Goal: Contribute content: Contribute content

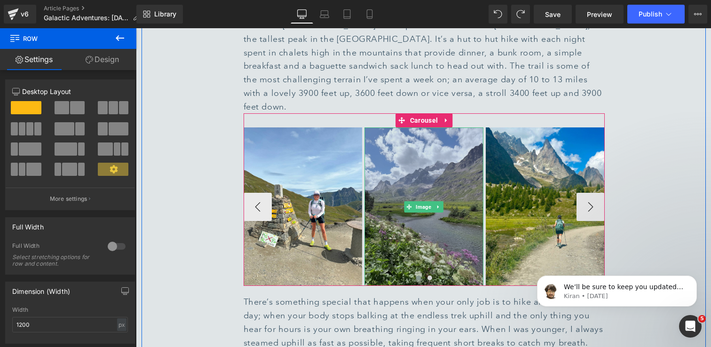
scroll to position [1063, 0]
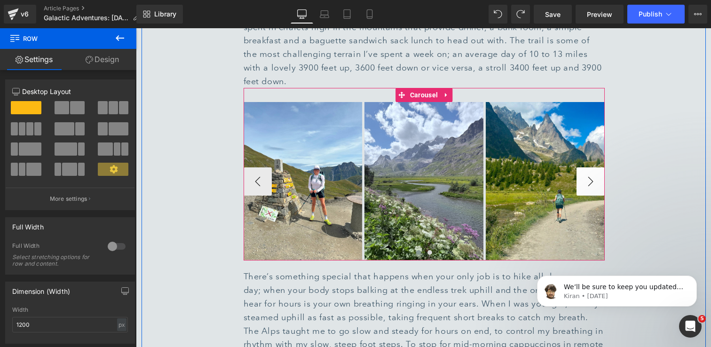
click at [596, 168] on button "›" at bounding box center [591, 182] width 28 height 28
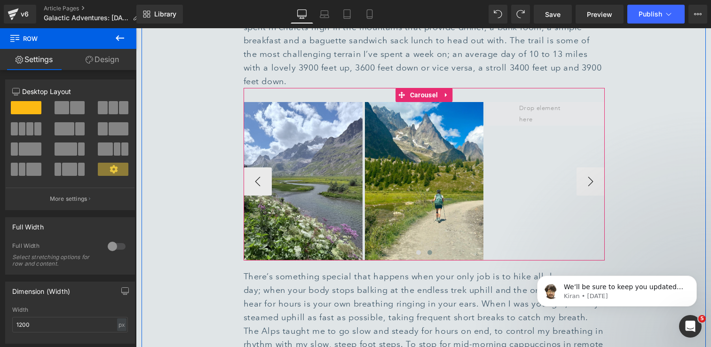
click at [543, 101] on span at bounding box center [545, 114] width 59 height 27
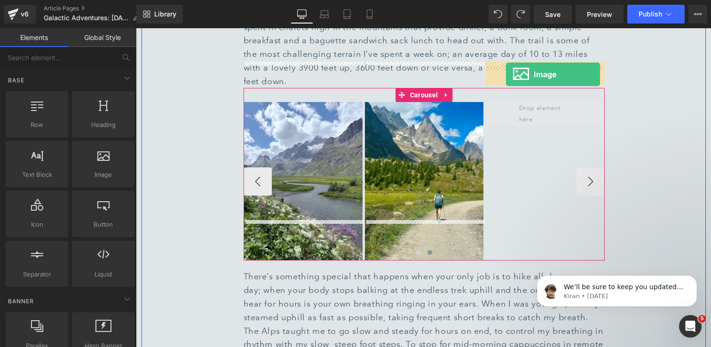
drag, startPoint x: 236, startPoint y: 201, endPoint x: 506, endPoint y: 74, distance: 298.9
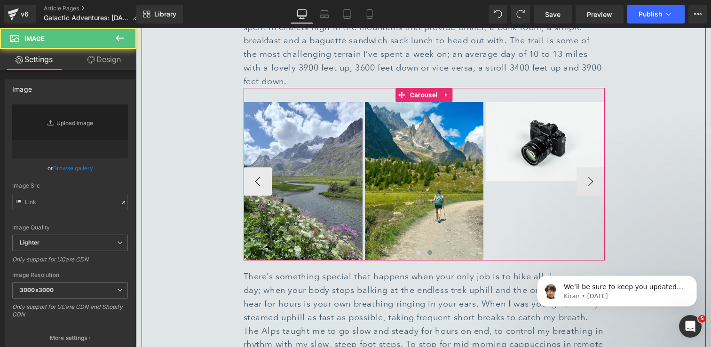
type input "//[DOMAIN_NAME][URL]"
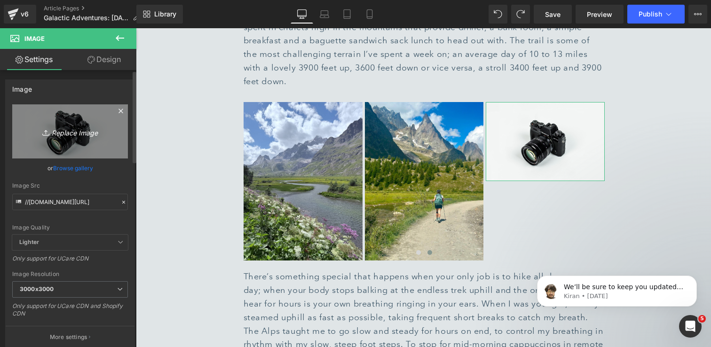
click at [90, 131] on icon "Replace Image" at bounding box center [69, 132] width 75 height 12
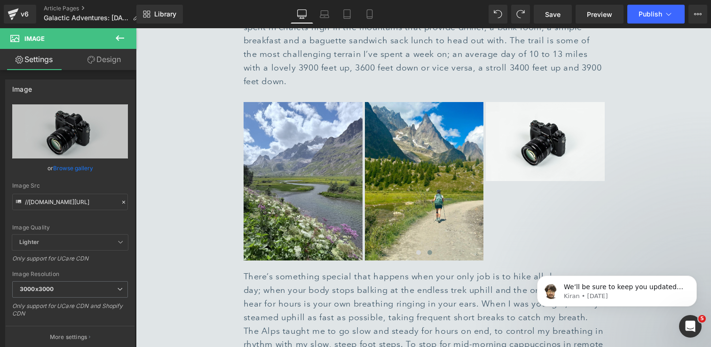
type input "C:\fakepath\0D6457D0-0A19-4FC6-BC99-1E7C32F5A6F6_1_102_o 1.jpg"
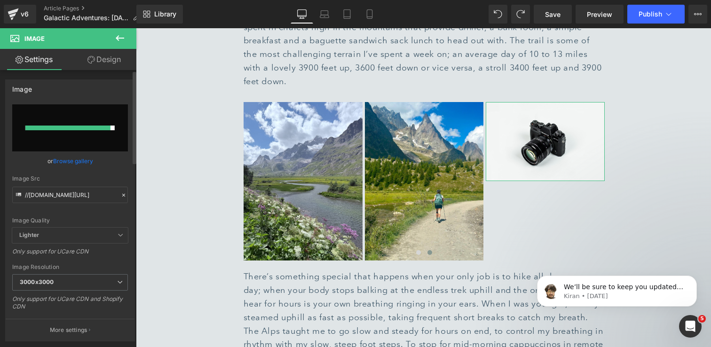
click at [78, 162] on link "Browse gallery" at bounding box center [73, 161] width 40 height 16
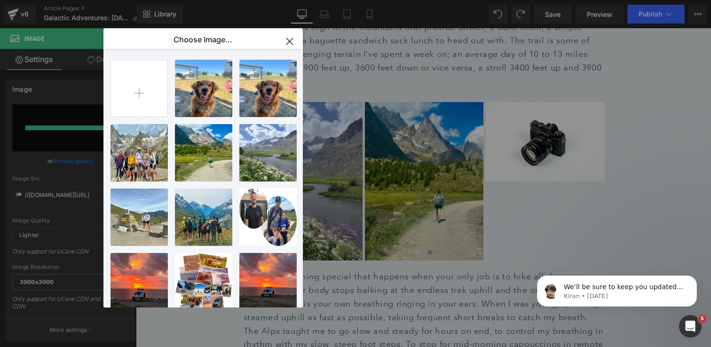
click at [293, 37] on icon "button" at bounding box center [289, 41] width 15 height 15
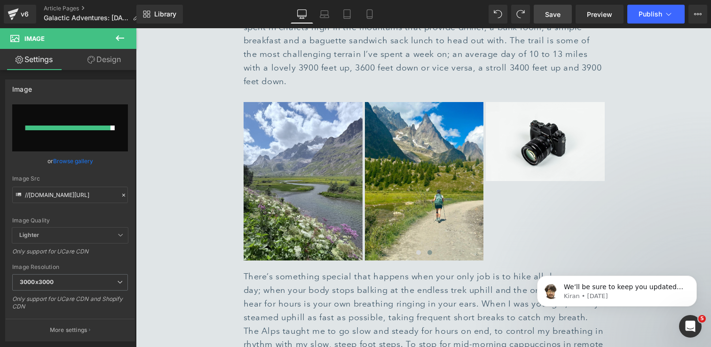
click at [551, 11] on span "Save" at bounding box center [553, 14] width 16 height 10
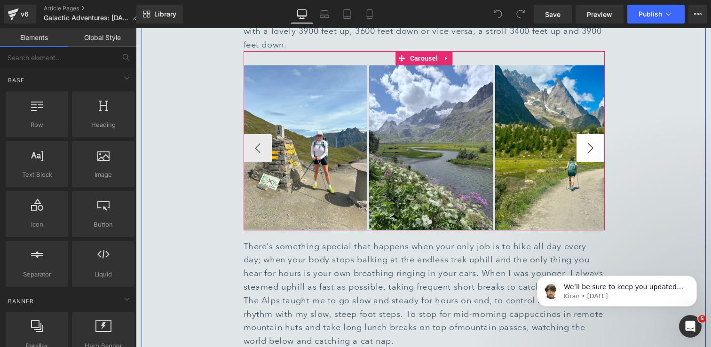
click at [596, 134] on button "›" at bounding box center [591, 148] width 28 height 28
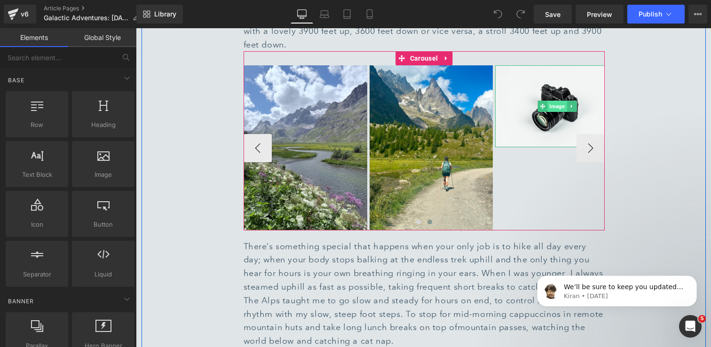
click at [564, 101] on span "Image" at bounding box center [557, 106] width 19 height 11
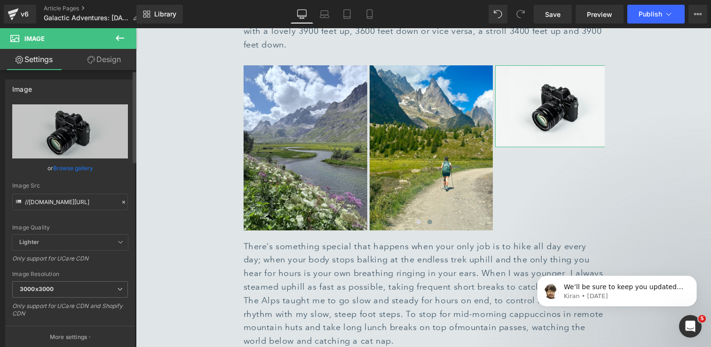
click at [84, 169] on link "Browse gallery" at bounding box center [73, 168] width 40 height 16
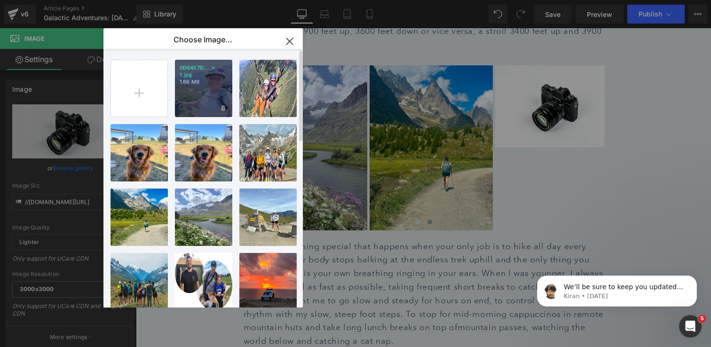
click at [211, 96] on div "0D6457D..._o 1.jpg 1.66 MB" at bounding box center [203, 88] width 57 height 57
type input "https://ucarecdn.com/dacd1eaa-e34e-4aed-844a-52487a0e3774/-/format/auto/-/previ…"
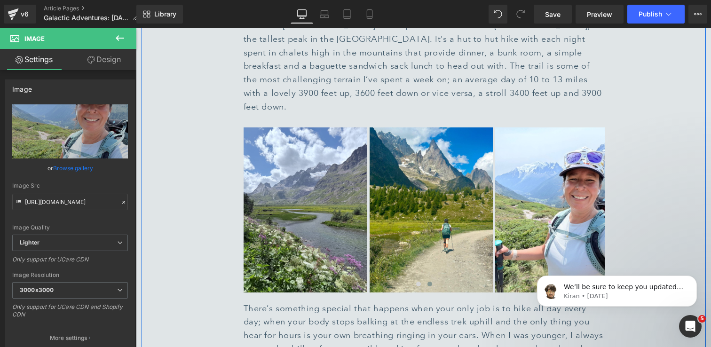
scroll to position [1028, 0]
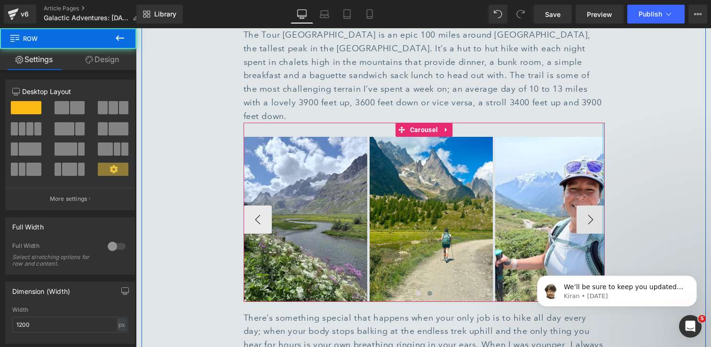
click at [603, 184] on div at bounding box center [604, 212] width 2 height 179
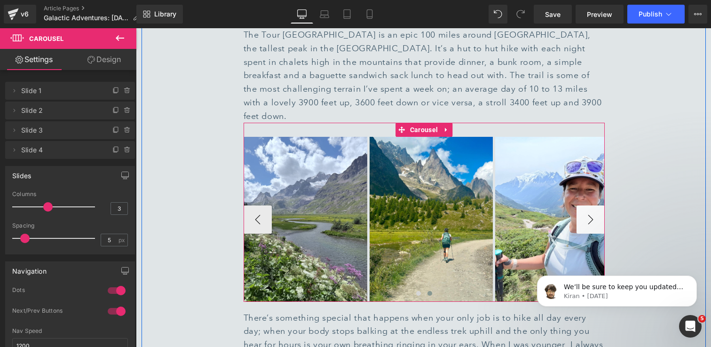
click at [592, 206] on button "›" at bounding box center [591, 220] width 28 height 28
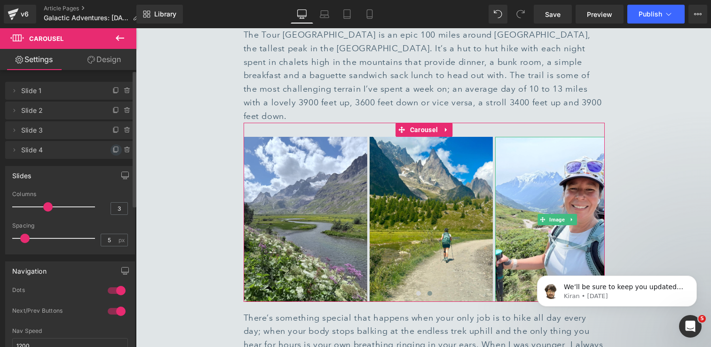
click at [114, 151] on icon at bounding box center [116, 149] width 4 height 5
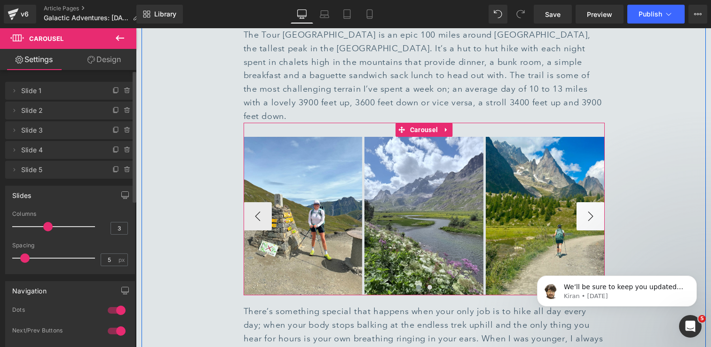
click at [592, 202] on button "›" at bounding box center [591, 216] width 28 height 28
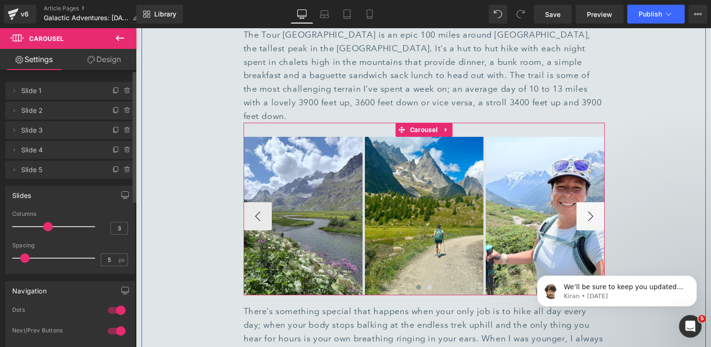
click at [592, 202] on button "›" at bounding box center [591, 216] width 28 height 28
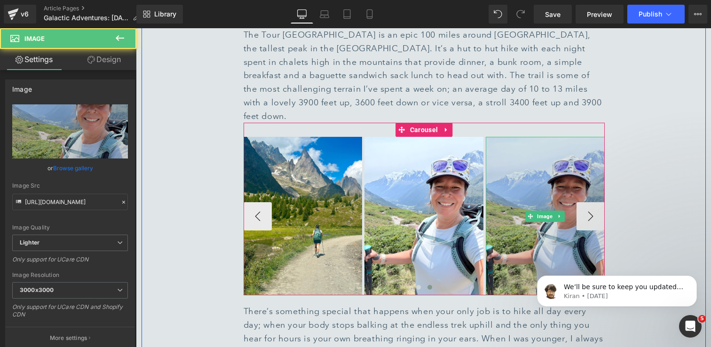
click at [537, 145] on img at bounding box center [545, 216] width 119 height 159
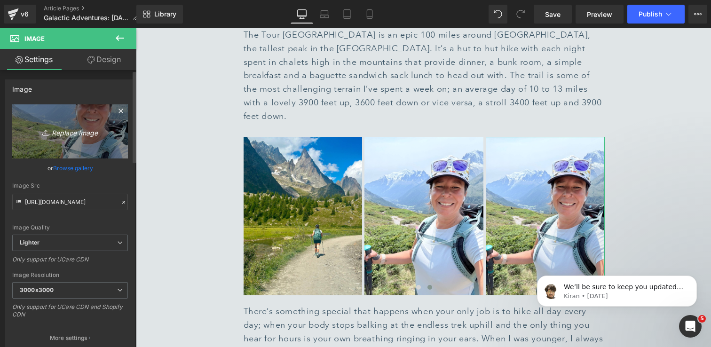
click at [66, 132] on icon "Replace Image" at bounding box center [69, 132] width 75 height 12
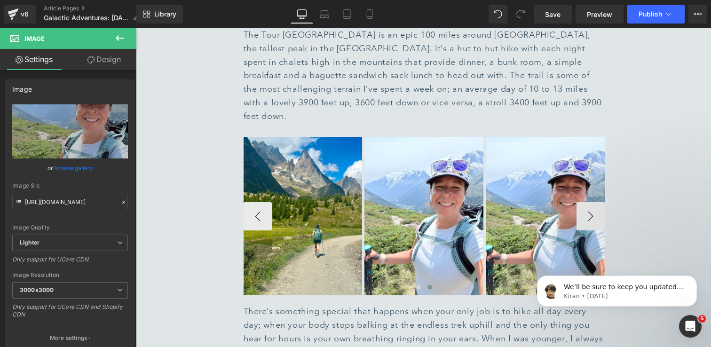
type input "C:\fakepath\IMG_1849 1.jpg"
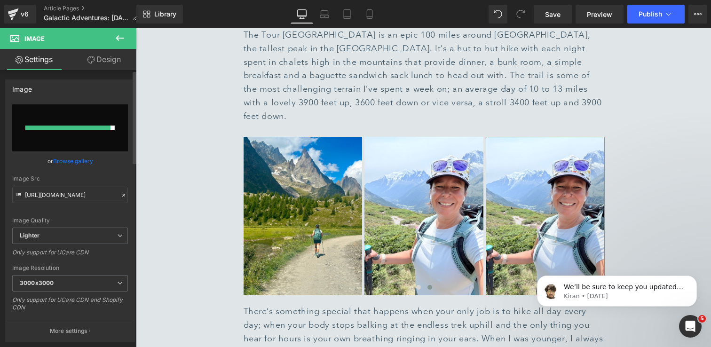
click at [76, 160] on link "Browse gallery" at bounding box center [73, 161] width 40 height 16
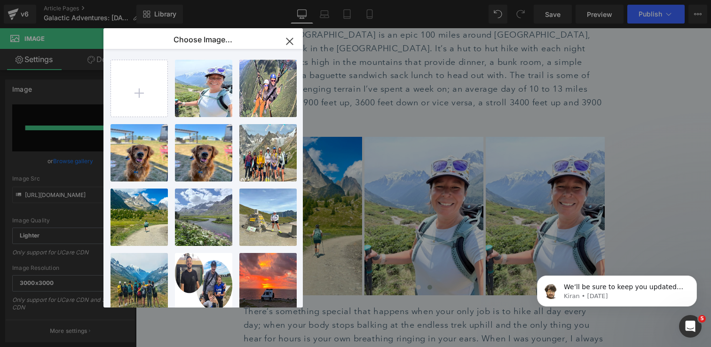
click at [293, 39] on icon "button" at bounding box center [289, 41] width 15 height 15
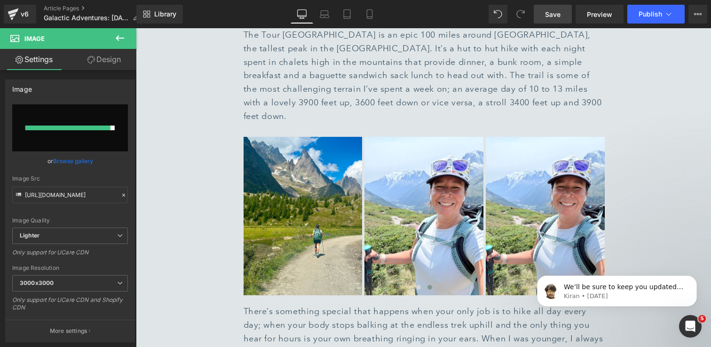
click at [559, 16] on span "Save" at bounding box center [553, 14] width 16 height 10
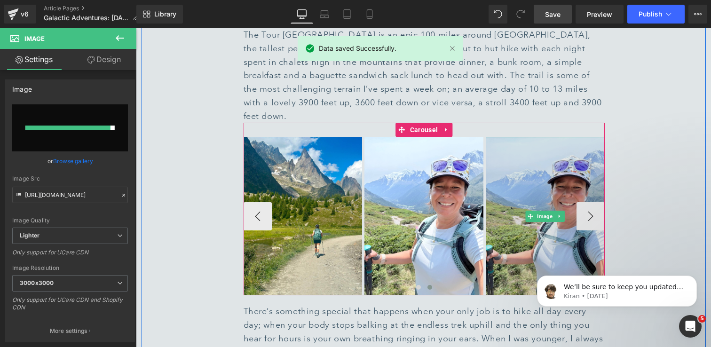
click at [526, 137] on img at bounding box center [545, 216] width 119 height 159
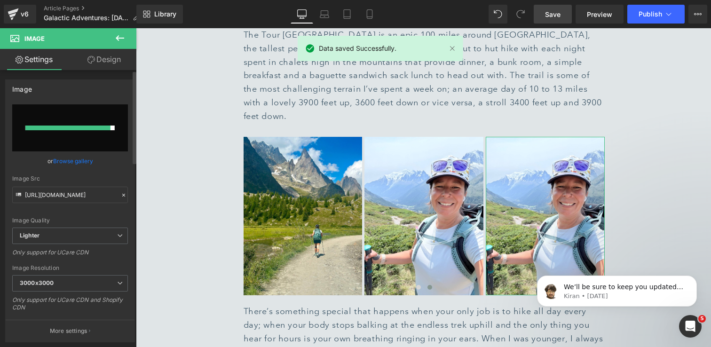
click at [69, 161] on link "Browse gallery" at bounding box center [73, 161] width 40 height 16
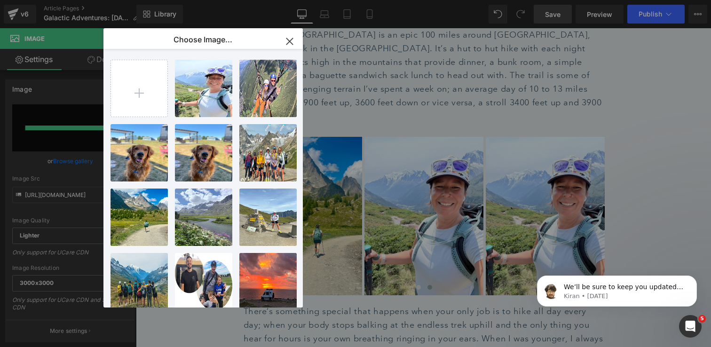
click at [287, 40] on icon "button" at bounding box center [289, 41] width 15 height 15
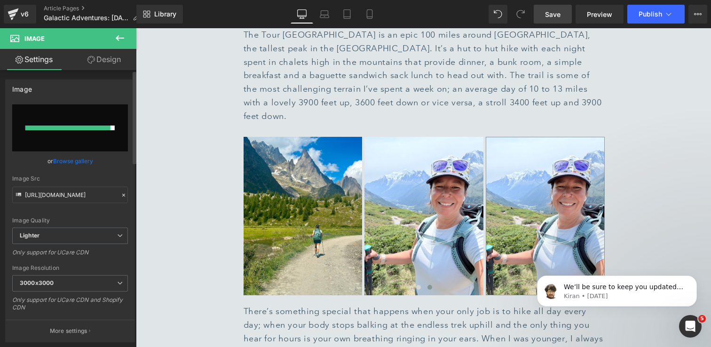
click at [80, 164] on link "Browse gallery" at bounding box center [73, 161] width 40 height 16
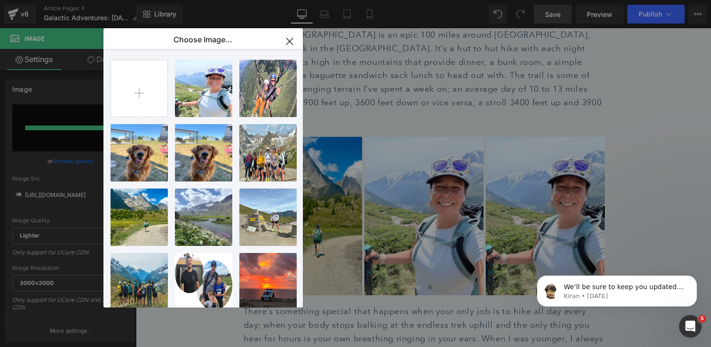
click at [292, 40] on icon "button" at bounding box center [289, 41] width 15 height 15
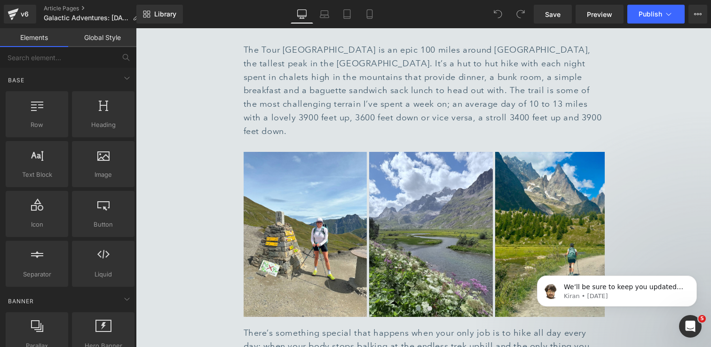
scroll to position [1014, 0]
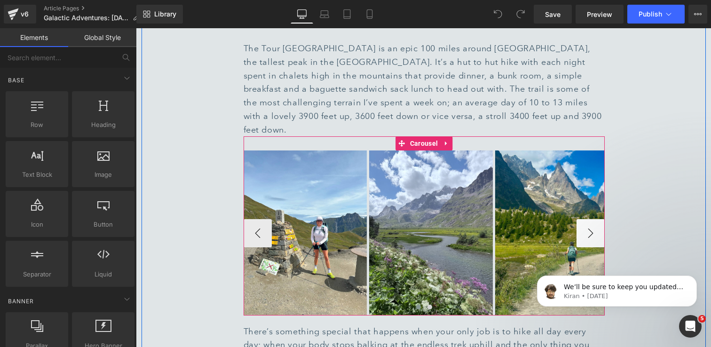
click at [592, 219] on button "›" at bounding box center [591, 233] width 28 height 28
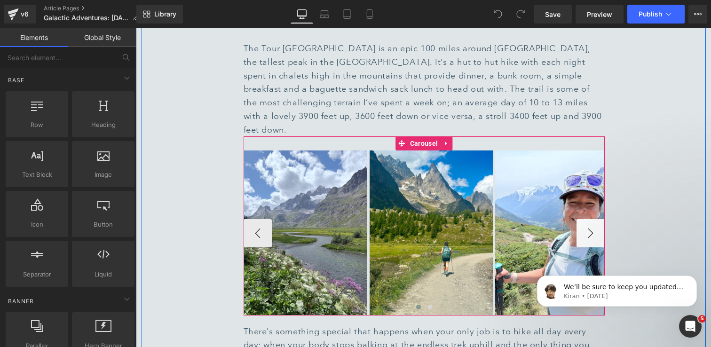
click at [592, 219] on button "›" at bounding box center [591, 233] width 28 height 28
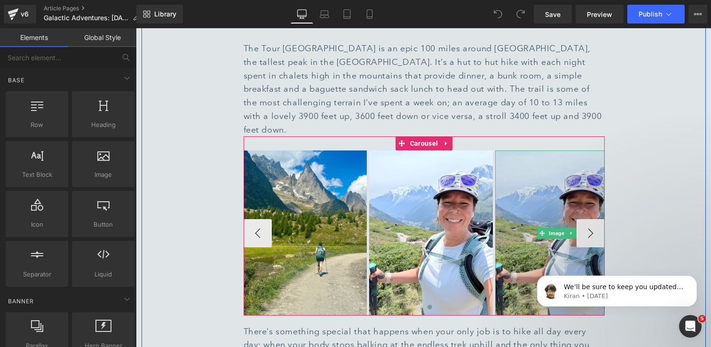
click at [549, 214] on img at bounding box center [557, 233] width 124 height 165
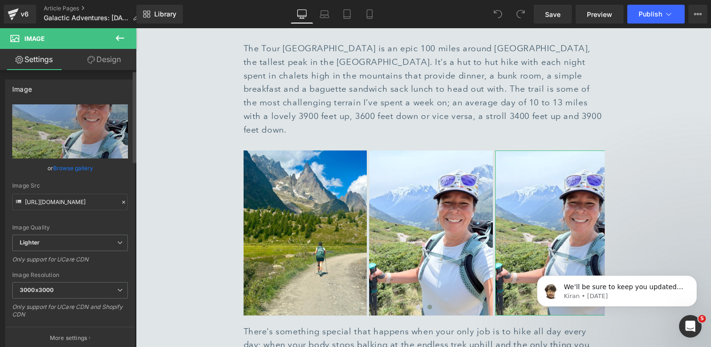
click at [62, 167] on link "Browse gallery" at bounding box center [73, 168] width 40 height 16
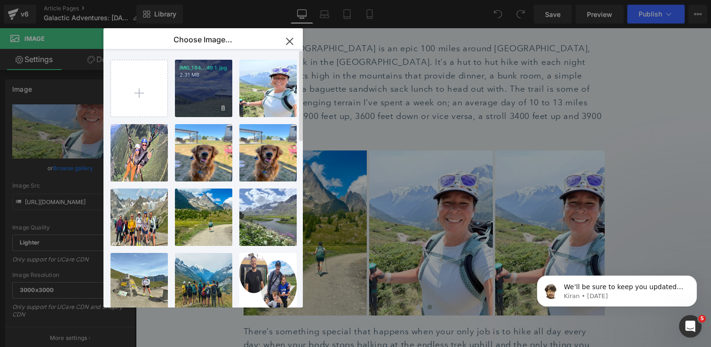
click at [221, 96] on div "IMG_184...49 1.jpg 2.31 MB" at bounding box center [203, 88] width 57 height 57
type input "https://ucarecdn.com/5ad7c838-bb99-4cf9-b451-52b0fb035133/-/format/auto/-/previ…"
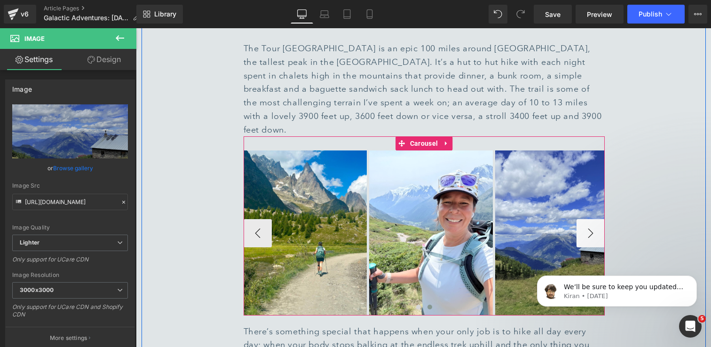
click at [589, 219] on button "›" at bounding box center [591, 233] width 28 height 28
click at [254, 219] on button "‹" at bounding box center [258, 233] width 28 height 28
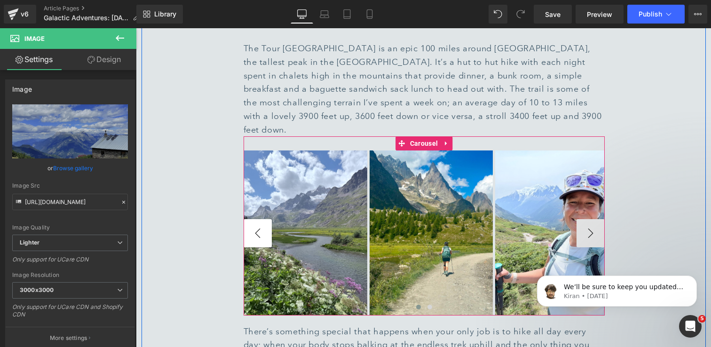
click at [254, 219] on button "‹" at bounding box center [258, 233] width 28 height 28
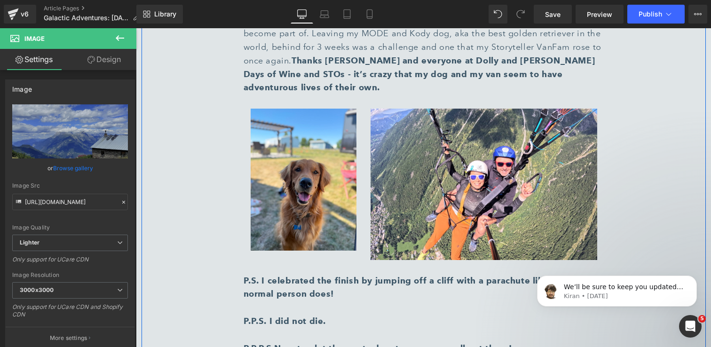
scroll to position [1741, 0]
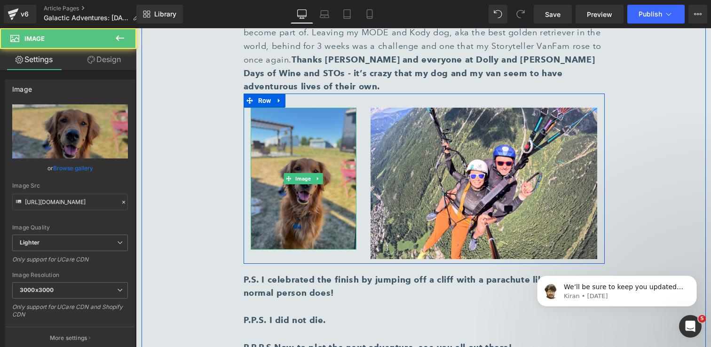
click at [277, 185] on img at bounding box center [304, 179] width 106 height 142
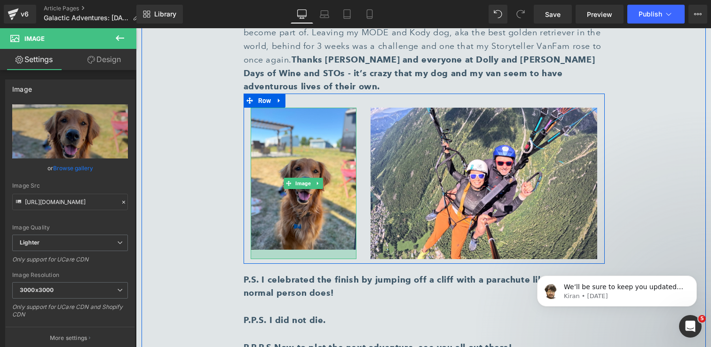
drag, startPoint x: 295, startPoint y: 194, endPoint x: 295, endPoint y: 204, distance: 9.4
click at [295, 250] on div at bounding box center [304, 254] width 106 height 9
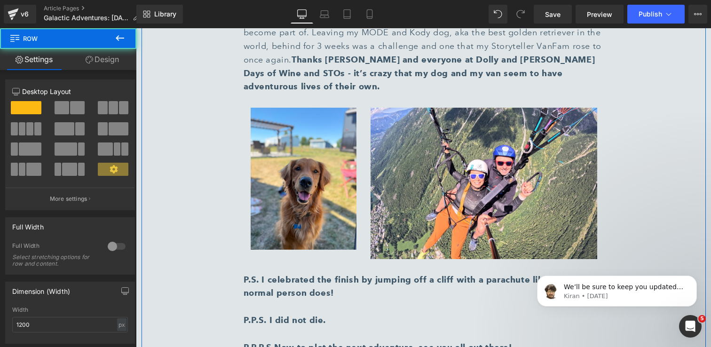
click at [202, 179] on div "🏔️ Beyond the Van, Into the Alps Text Block Separator Sara Keller, MODE Owner T…" at bounding box center [424, 321] width 565 height 3046
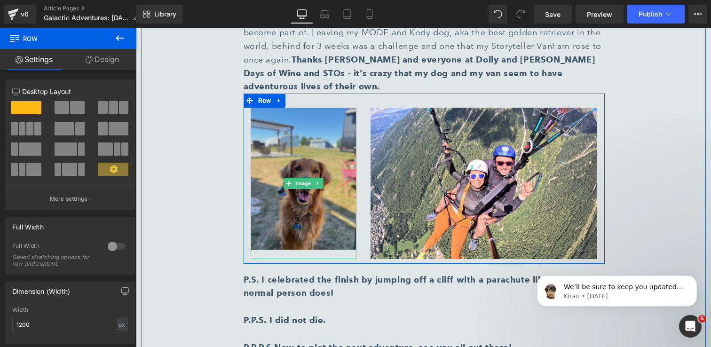
click at [300, 189] on img at bounding box center [304, 183] width 106 height 151
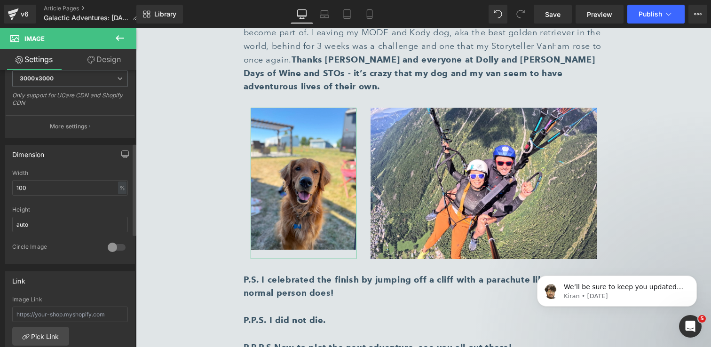
scroll to position [224, 0]
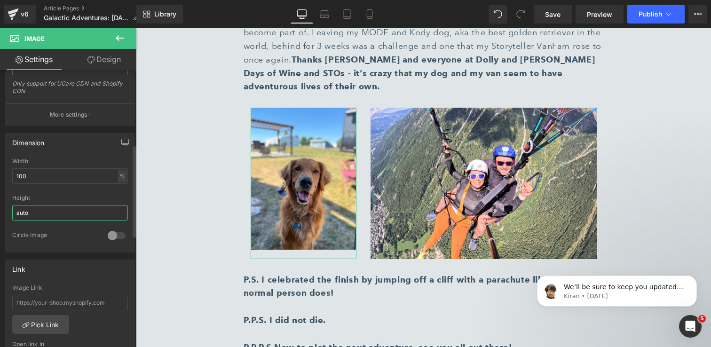
click at [67, 216] on input "auto" at bounding box center [70, 213] width 116 height 16
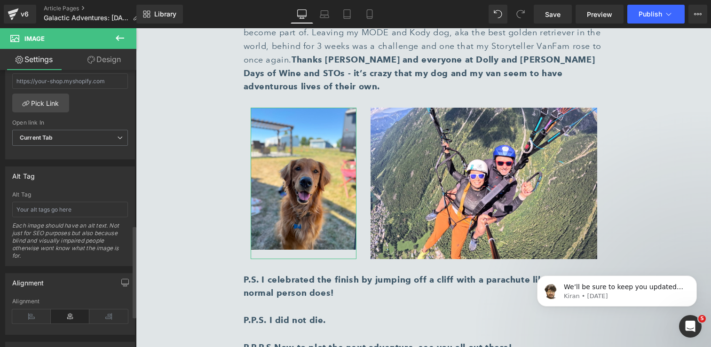
scroll to position [479, 0]
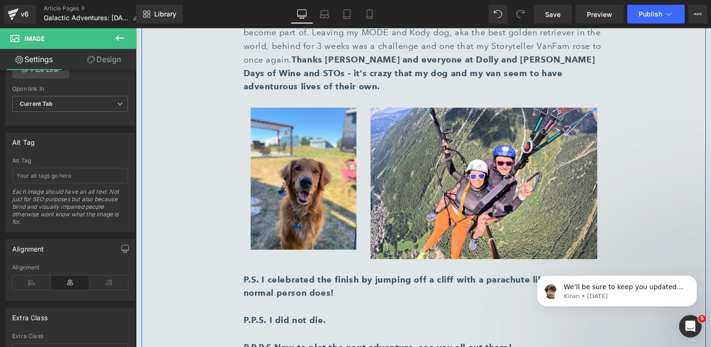
click at [170, 209] on div "🏔️ Beyond the Van, Into the Alps Text Block Separator Sara Keller, MODE Owner T…" at bounding box center [424, 321] width 565 height 3046
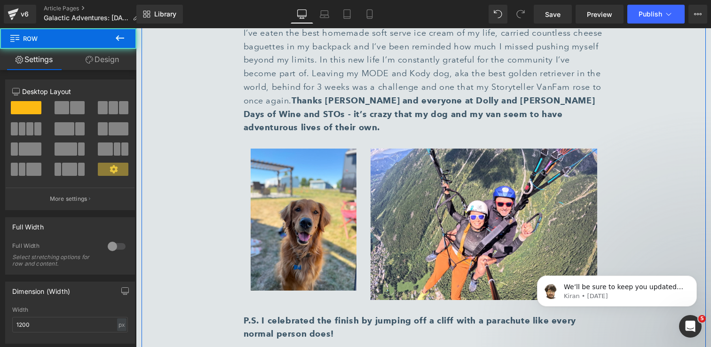
scroll to position [1705, 0]
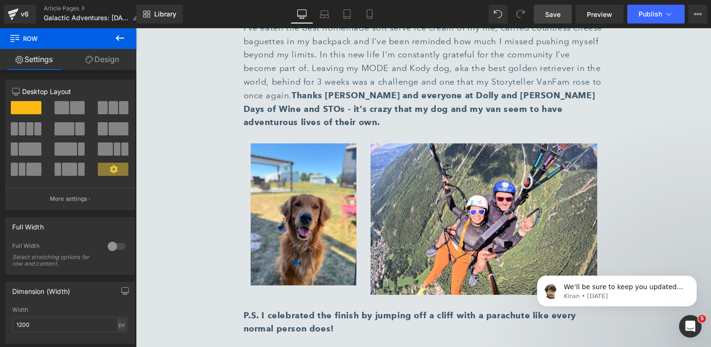
click at [563, 11] on link "Save" at bounding box center [553, 14] width 38 height 19
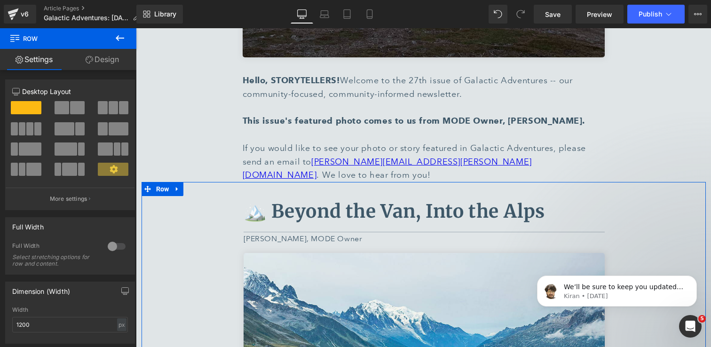
scroll to position [356, 0]
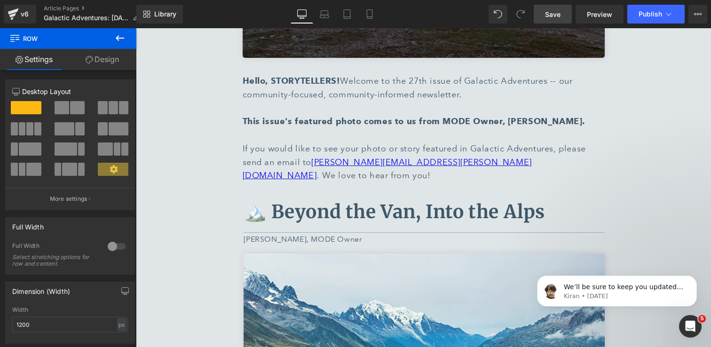
click at [549, 12] on span "Save" at bounding box center [553, 14] width 16 height 10
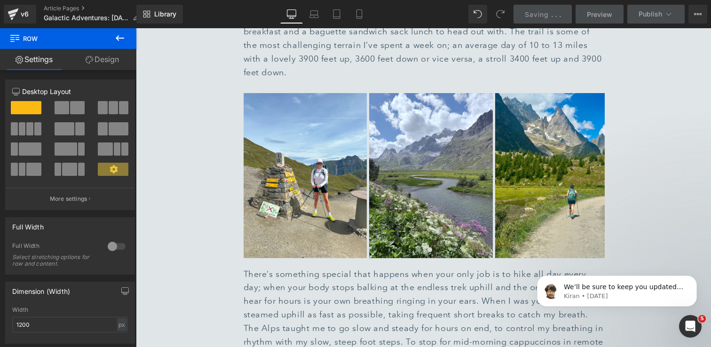
scroll to position [1092, 0]
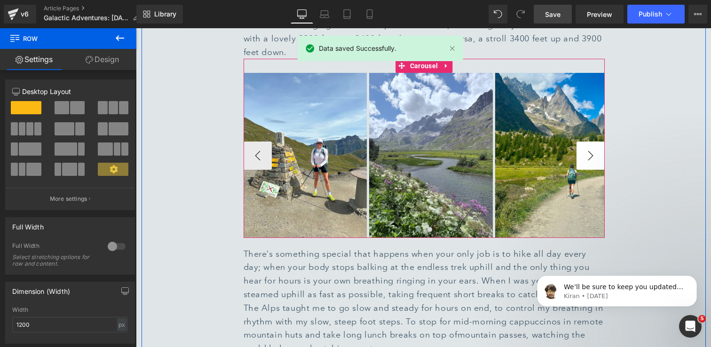
click at [591, 142] on button "›" at bounding box center [591, 156] width 28 height 28
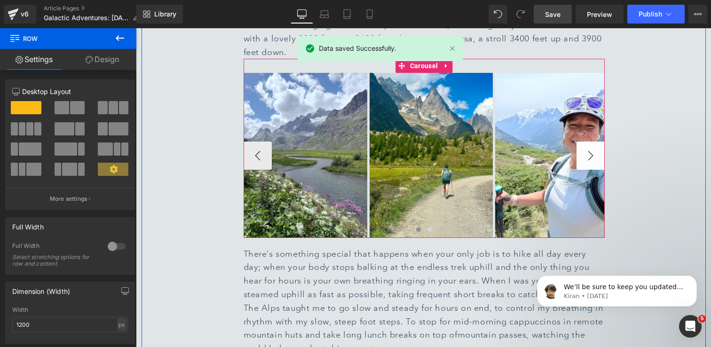
click at [591, 142] on button "›" at bounding box center [591, 156] width 28 height 28
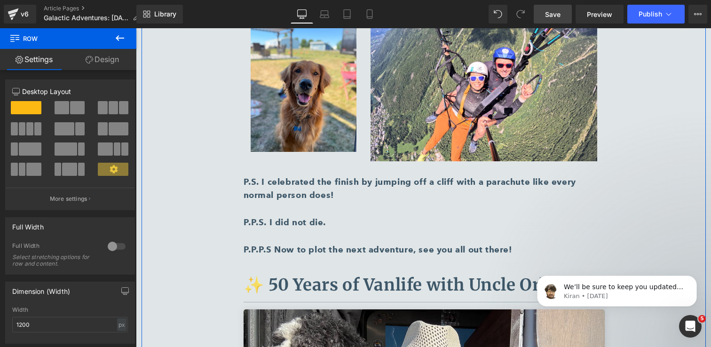
scroll to position [1853, 0]
